Goal: Communication & Community: Answer question/provide support

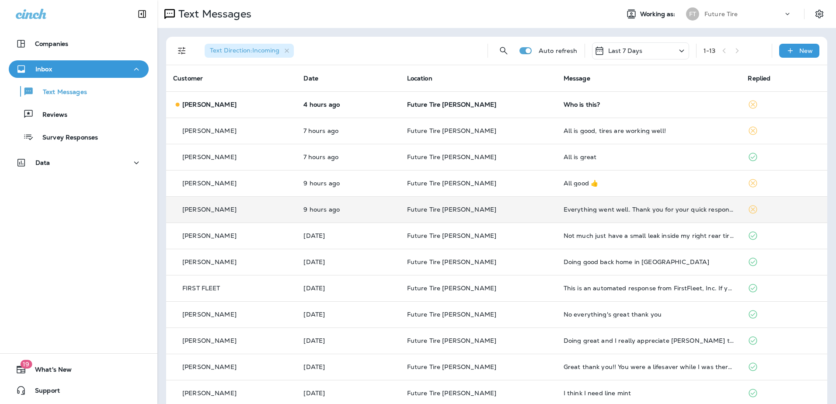
click at [748, 207] on icon at bounding box center [753, 209] width 10 height 10
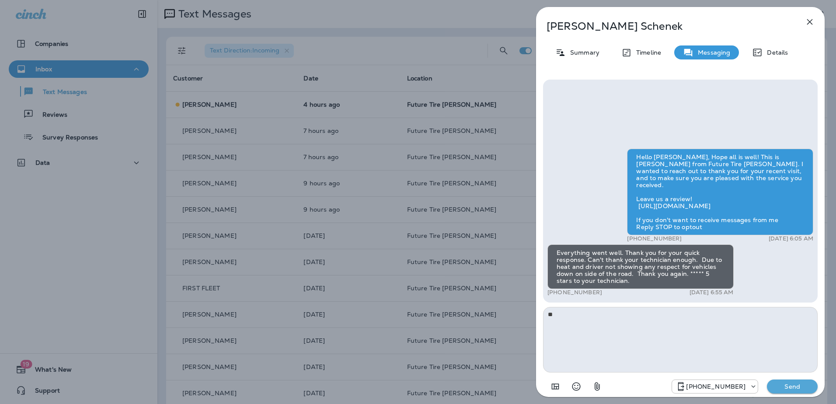
type textarea "*"
type textarea "**********"
click at [787, 385] on p "Send" at bounding box center [792, 387] width 37 height 8
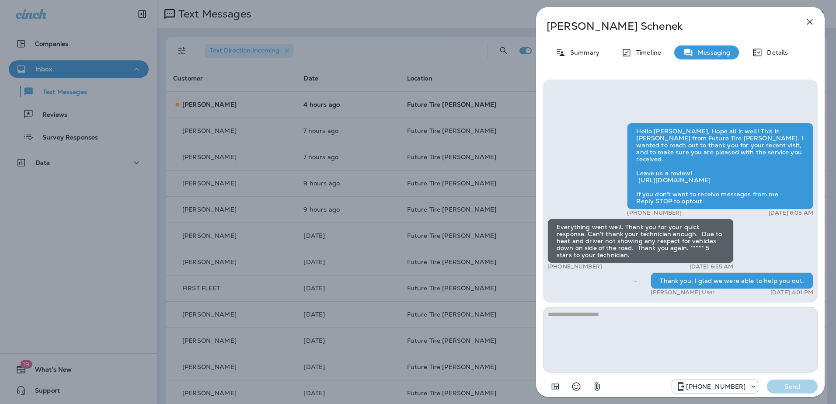
click at [809, 22] on icon "button" at bounding box center [810, 22] width 10 height 10
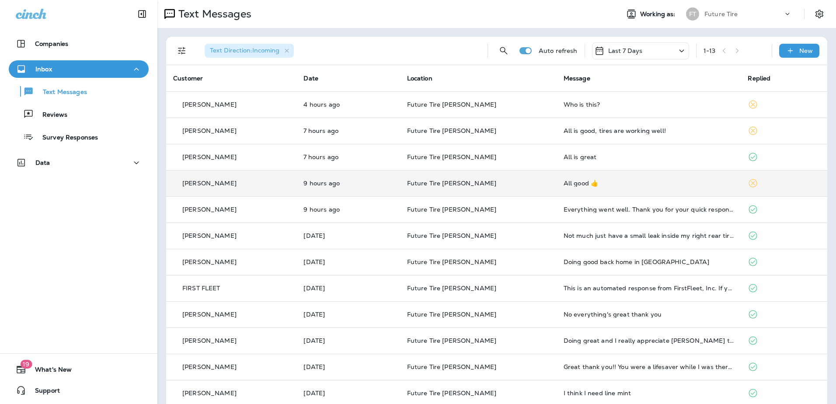
click at [748, 185] on icon at bounding box center [753, 183] width 10 height 10
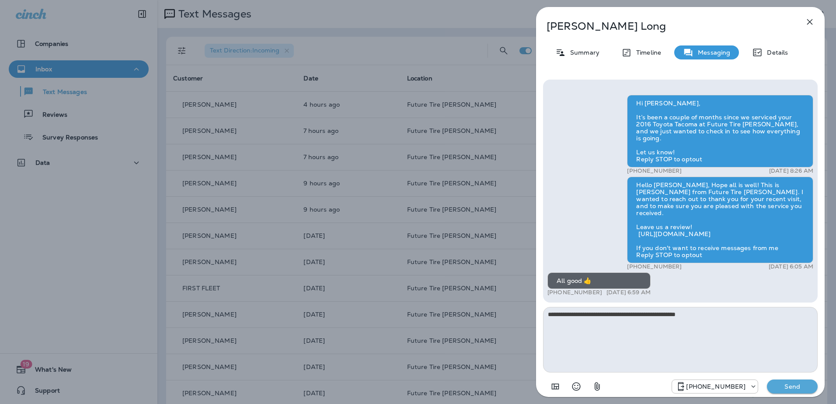
type textarea "**********"
click at [794, 385] on p "Send" at bounding box center [792, 387] width 37 height 8
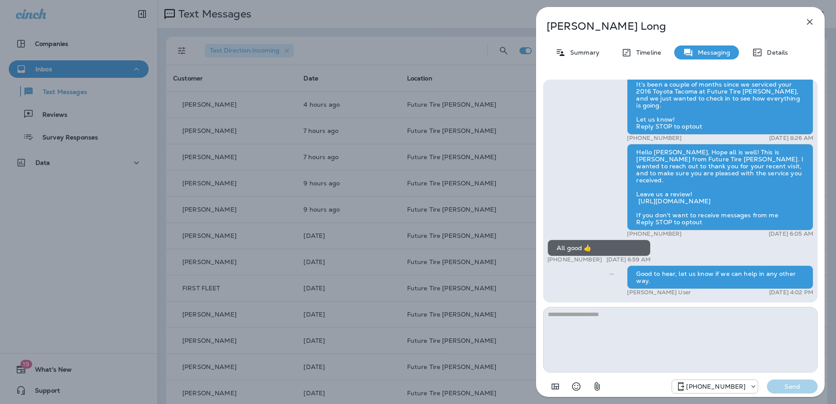
click at [809, 21] on icon "button" at bounding box center [810, 22] width 6 height 6
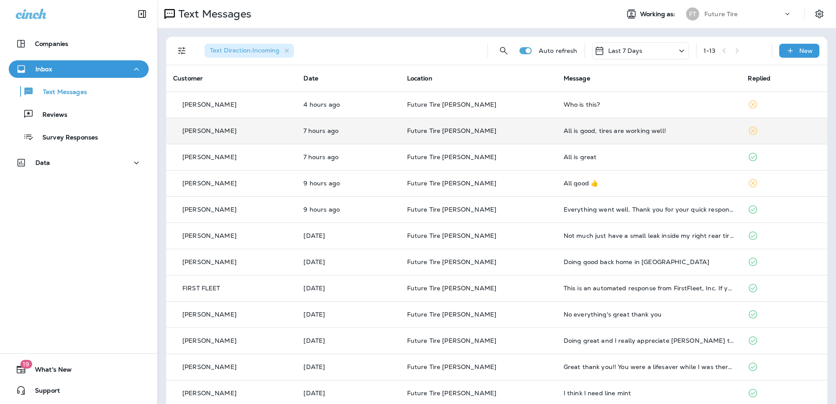
click at [748, 129] on icon at bounding box center [753, 130] width 10 height 10
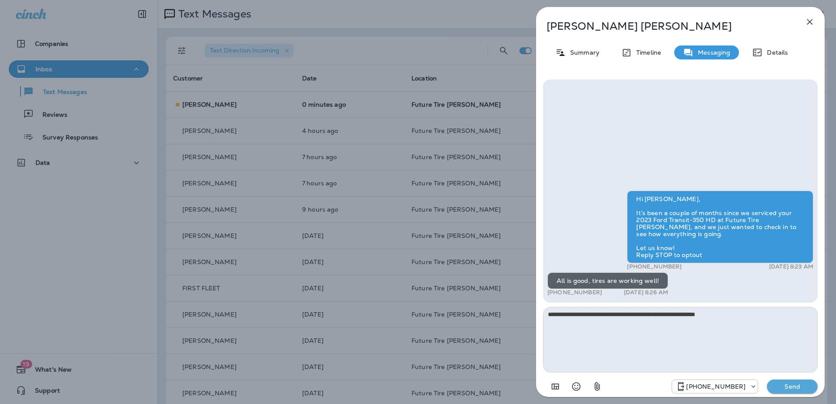
type textarea "**********"
click at [791, 386] on p "Send" at bounding box center [792, 387] width 37 height 8
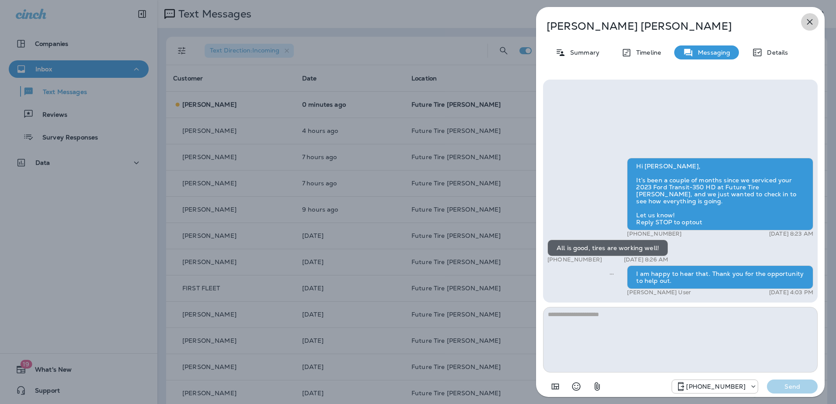
click at [810, 24] on icon "button" at bounding box center [810, 22] width 10 height 10
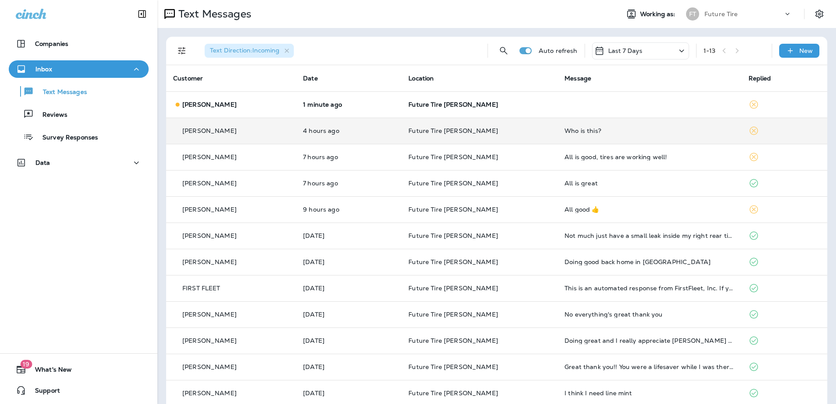
click at [749, 129] on icon at bounding box center [754, 130] width 10 height 10
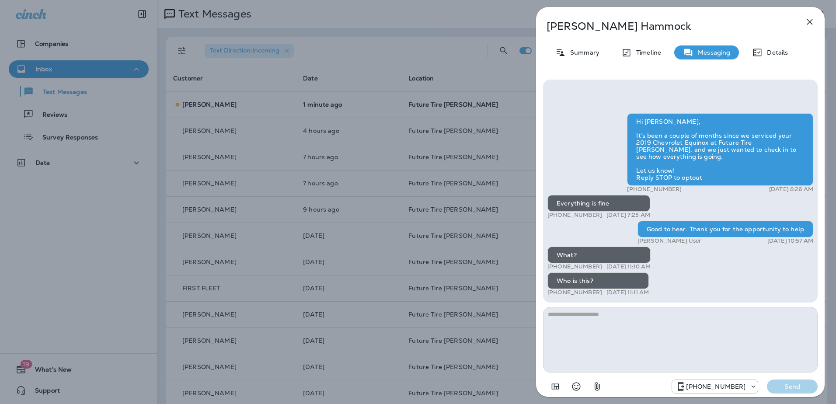
click at [598, 314] on textarea at bounding box center [680, 340] width 275 height 66
type textarea "**********"
click at [787, 387] on p "Send" at bounding box center [792, 387] width 37 height 8
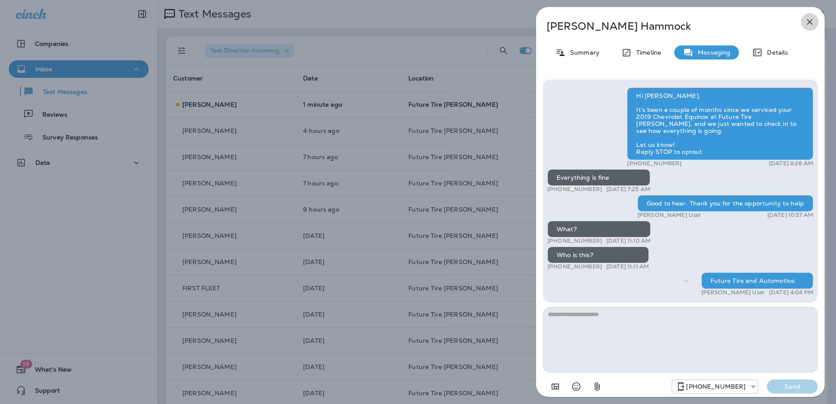
click at [813, 22] on icon "button" at bounding box center [810, 22] width 10 height 10
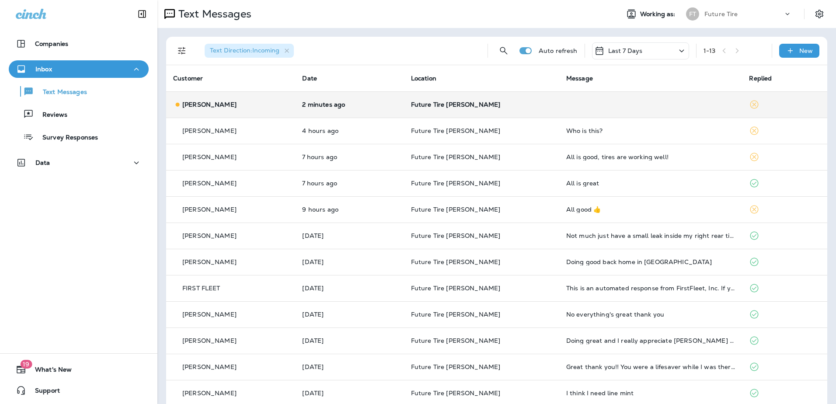
click at [531, 104] on p "Future Tire [PERSON_NAME]" at bounding box center [481, 104] width 141 height 7
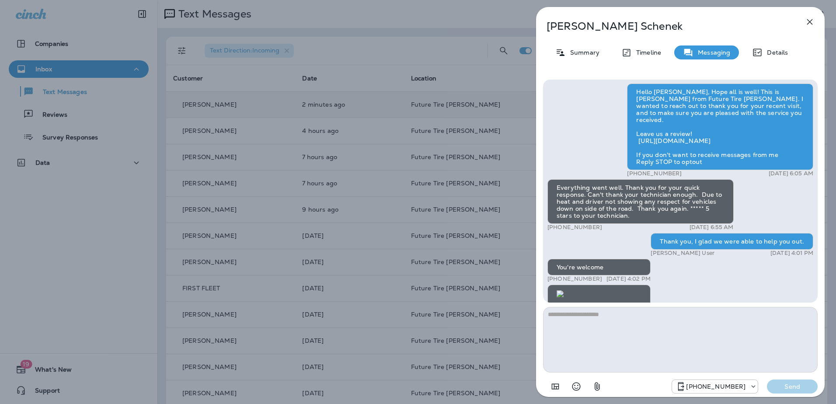
scroll to position [-129, 0]
click at [808, 21] on icon "button" at bounding box center [810, 22] width 10 height 10
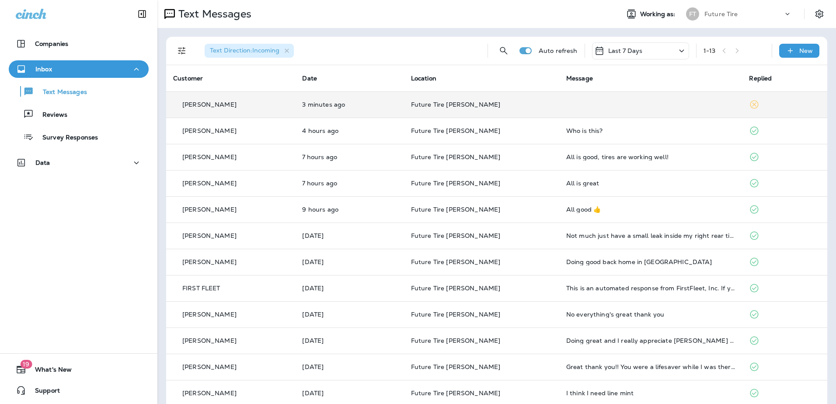
click at [749, 100] on icon at bounding box center [754, 104] width 10 height 10
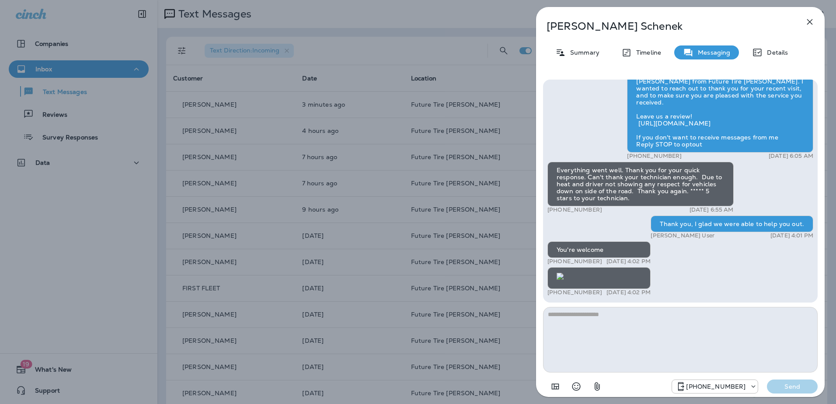
click at [808, 21] on icon "button" at bounding box center [810, 22] width 10 height 10
